Goal: Check status: Check status

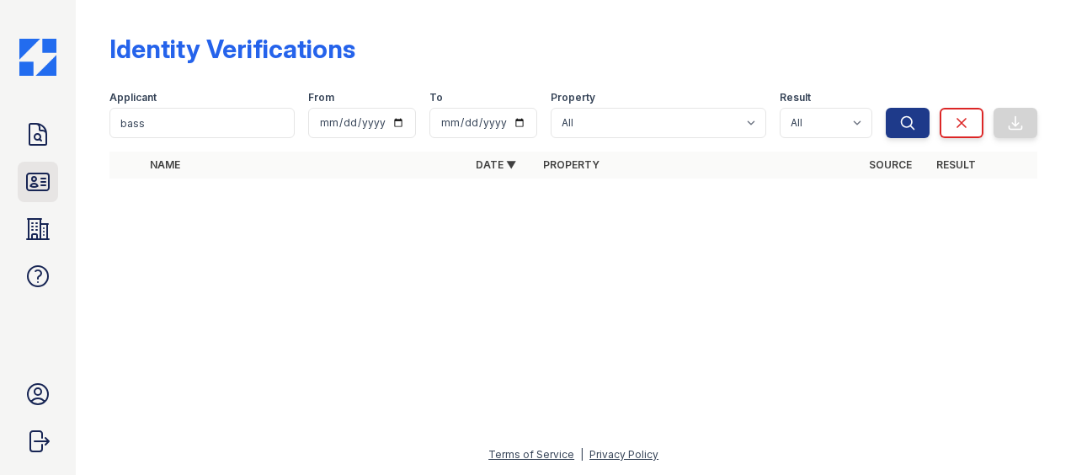
click at [42, 177] on icon at bounding box center [37, 181] width 27 height 27
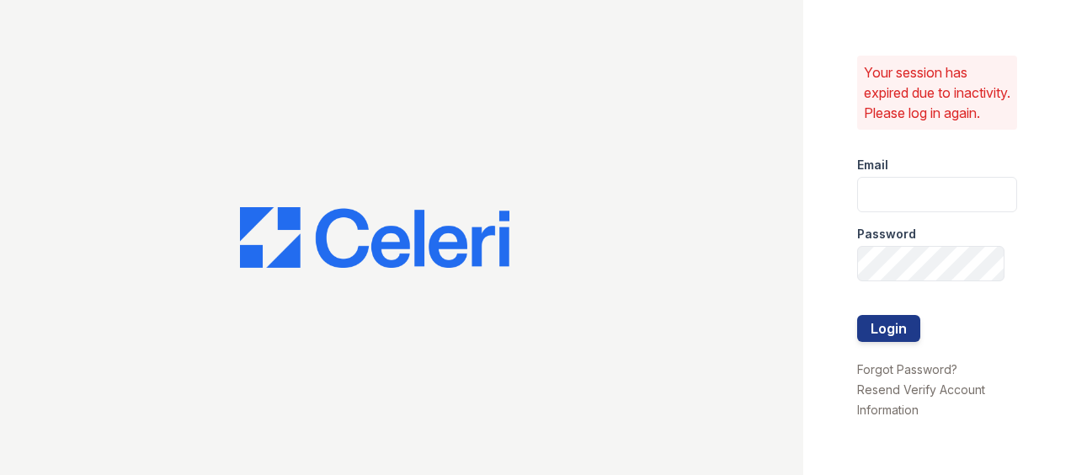
type input "[EMAIL_ADDRESS][DOMAIN_NAME]"
click at [899, 339] on button "Login" at bounding box center [888, 328] width 63 height 27
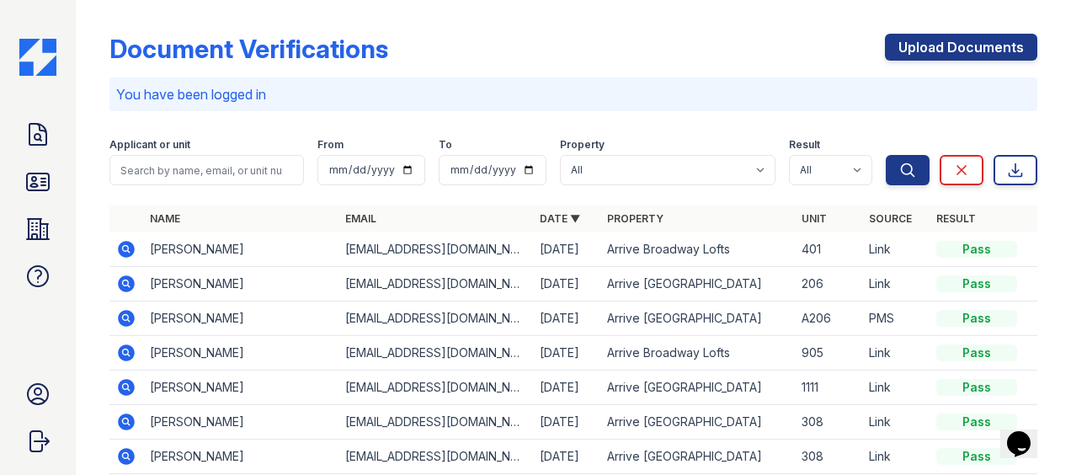
drag, startPoint x: 51, startPoint y: 175, endPoint x: 62, endPoint y: 182, distance: 12.9
click at [51, 175] on link "ID Verifications" at bounding box center [38, 182] width 40 height 40
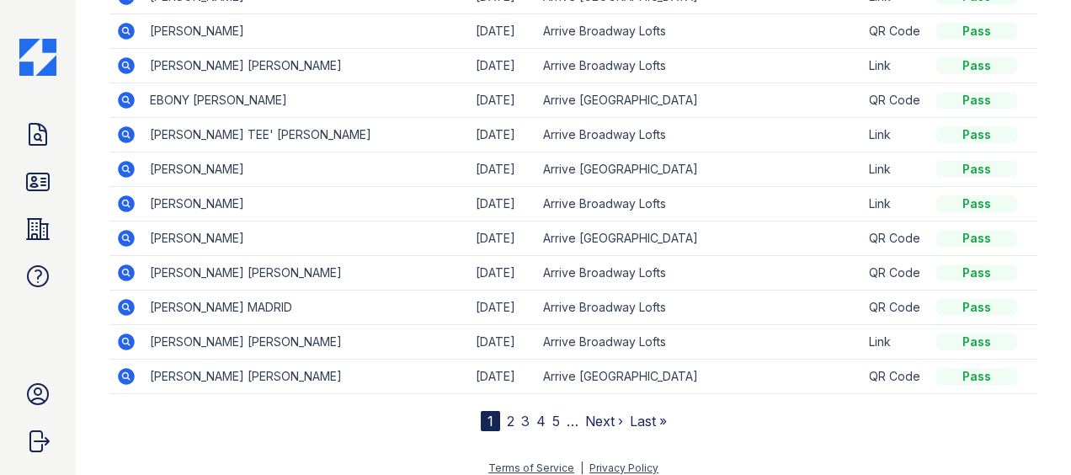
scroll to position [209, 0]
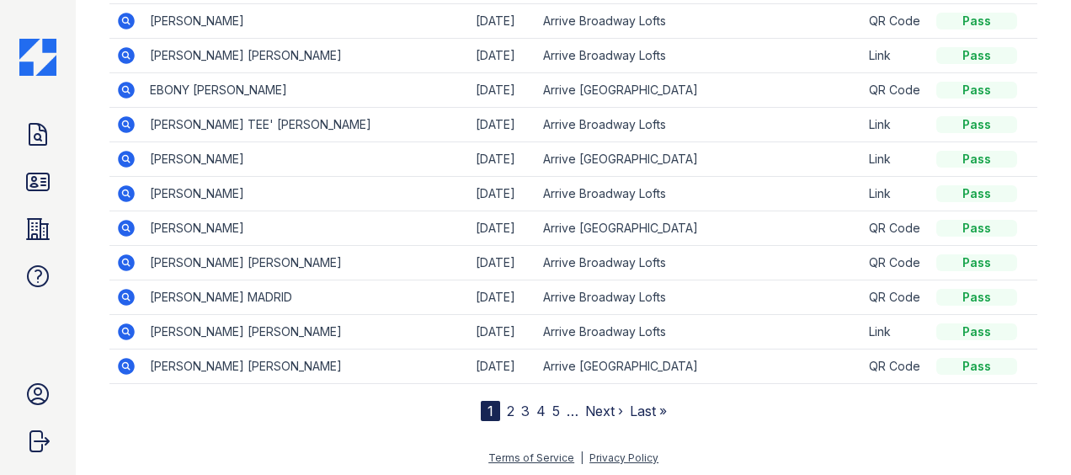
click at [507, 406] on link "2" at bounding box center [511, 411] width 8 height 17
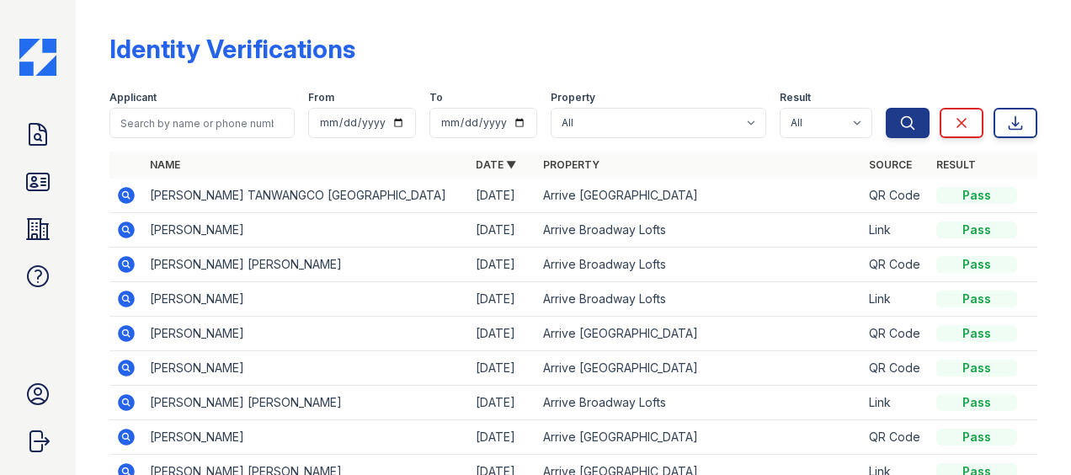
click at [121, 227] on icon at bounding box center [126, 229] width 17 height 17
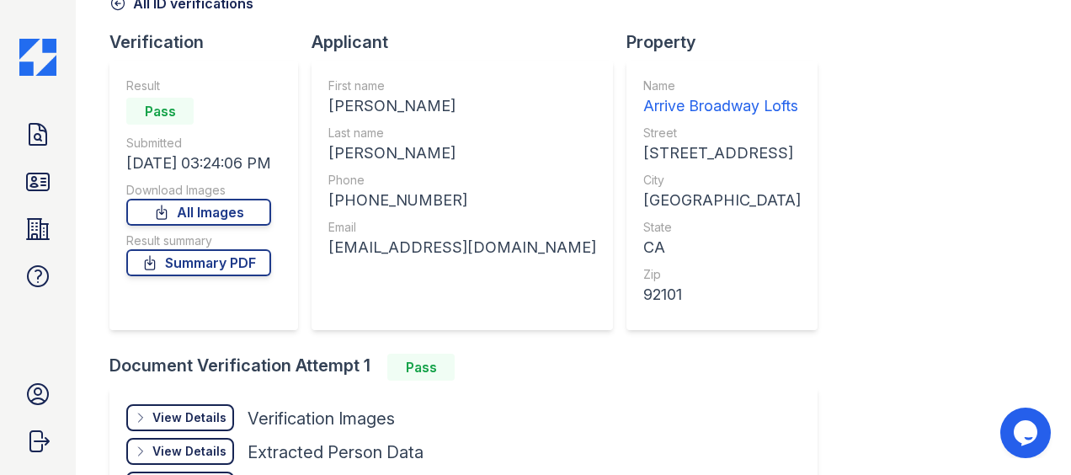
scroll to position [253, 0]
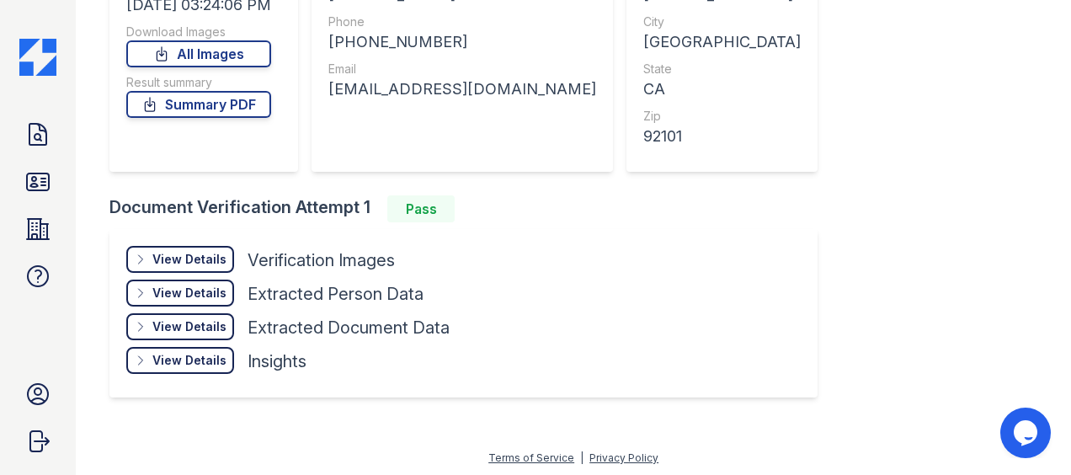
click at [185, 253] on div "View Details" at bounding box center [189, 259] width 74 height 17
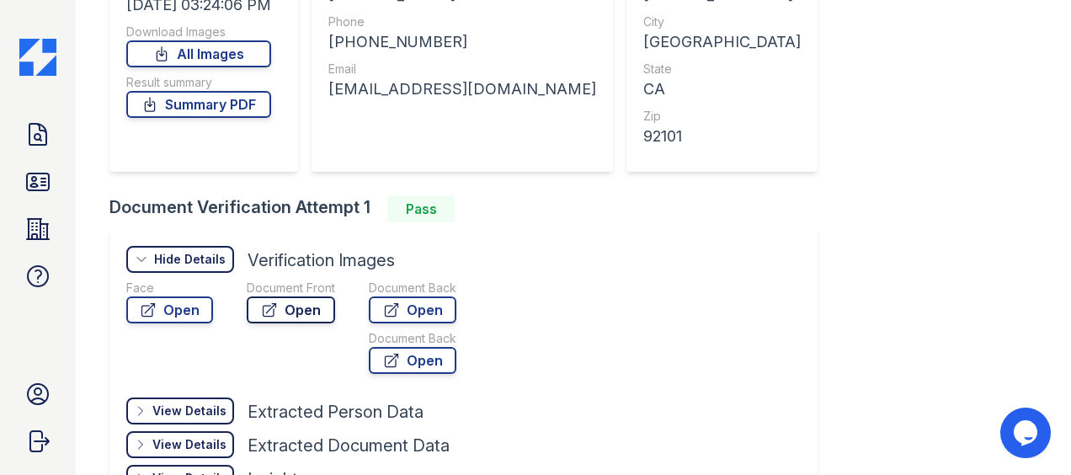
click at [286, 309] on link "Open" at bounding box center [291, 309] width 88 height 27
click at [194, 320] on link "Open" at bounding box center [169, 309] width 87 height 27
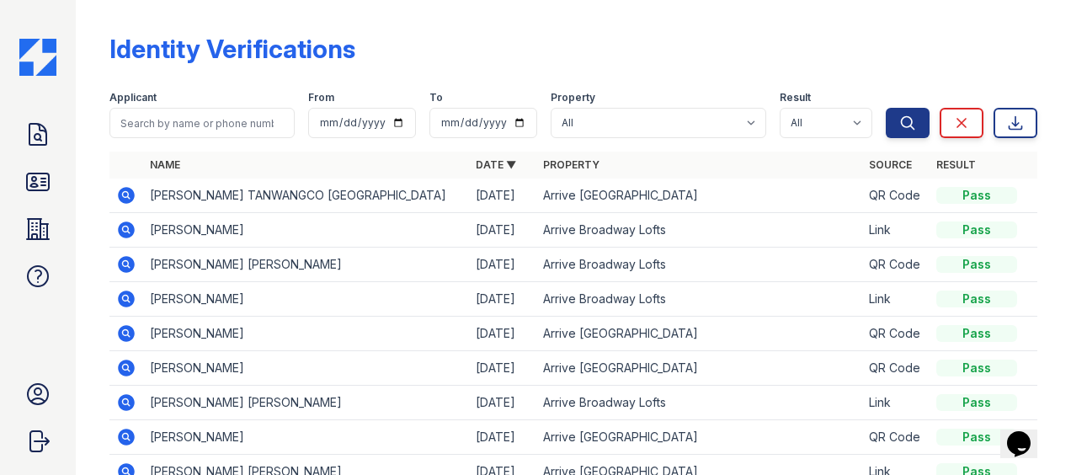
click at [126, 296] on icon at bounding box center [125, 298] width 4 height 4
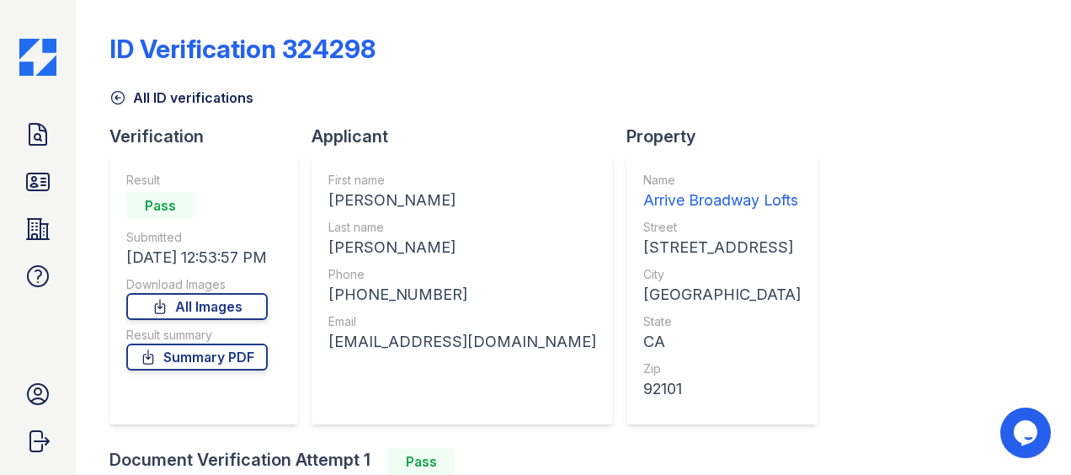
scroll to position [168, 0]
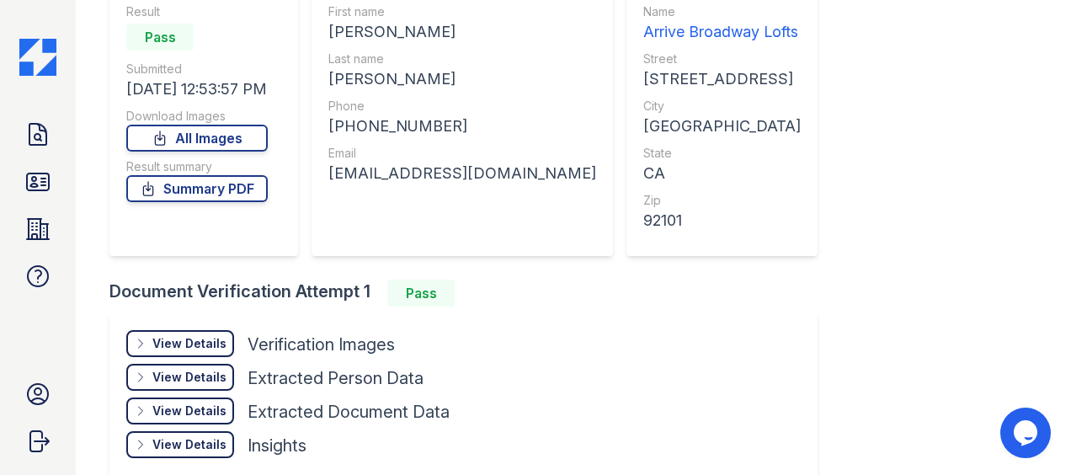
click at [190, 345] on div "View Details" at bounding box center [189, 343] width 74 height 17
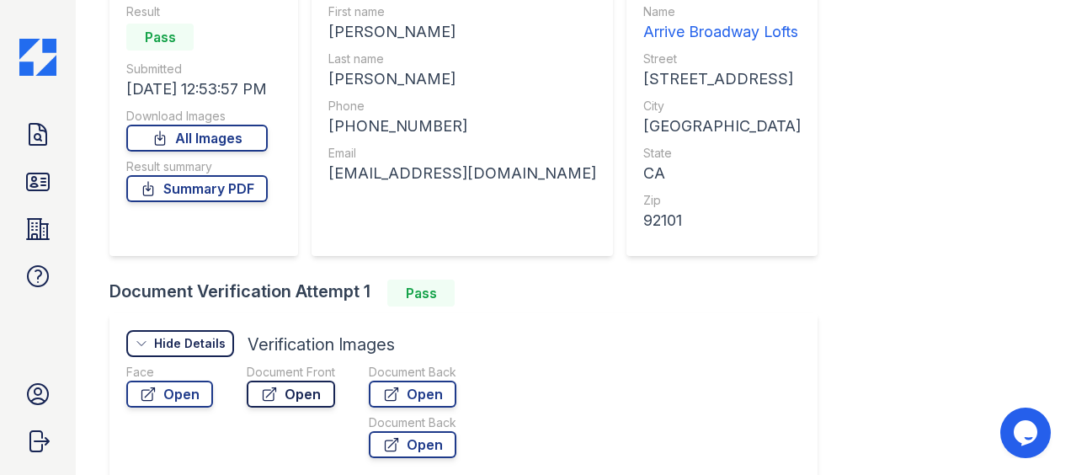
click at [319, 397] on link "Open" at bounding box center [291, 394] width 88 height 27
click at [36, 183] on icon at bounding box center [37, 181] width 27 height 27
